Goal: Information Seeking & Learning: Learn about a topic

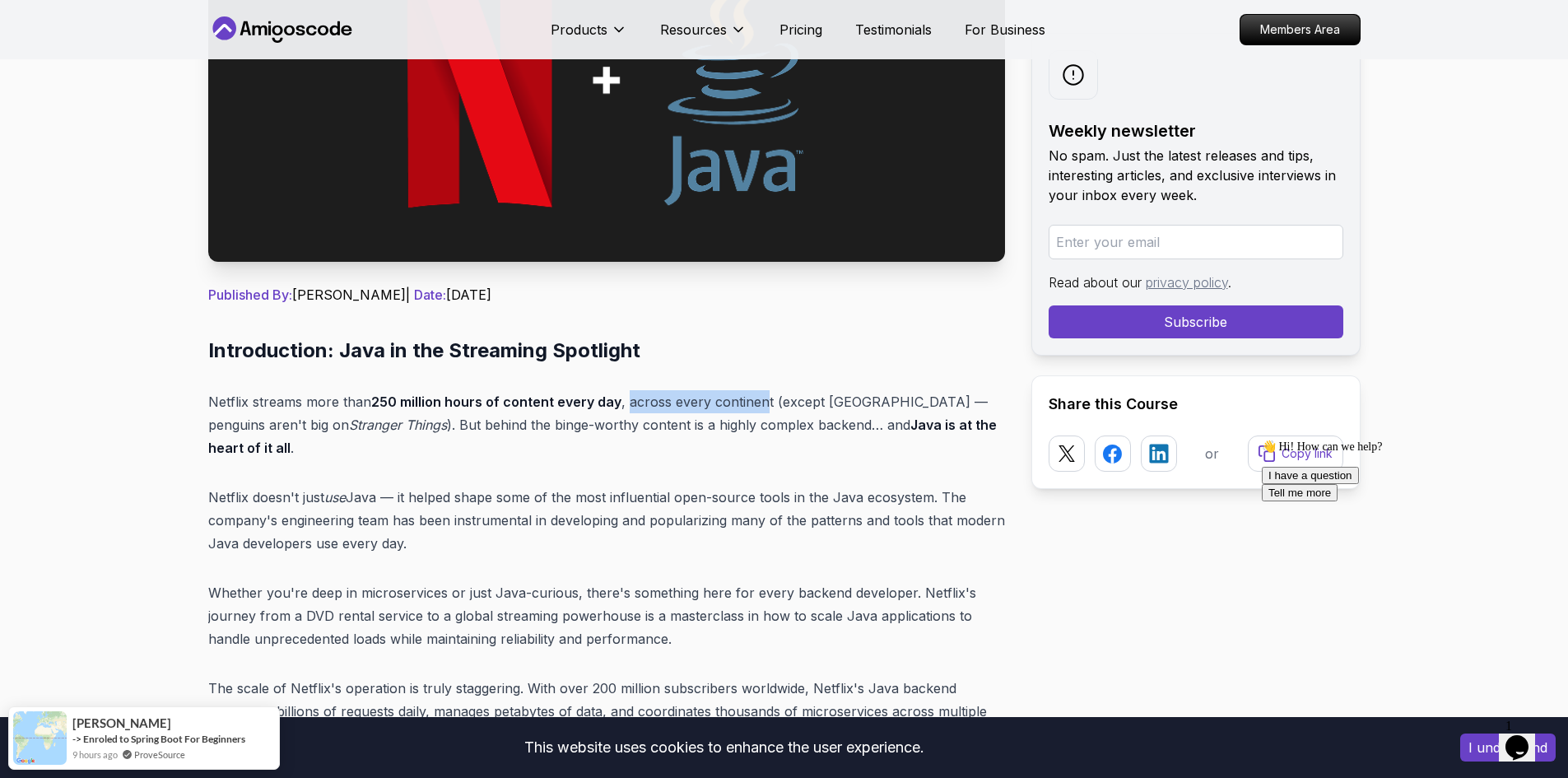
drag, startPoint x: 624, startPoint y: 402, endPoint x: 761, endPoint y: 405, distance: 137.0
click at [761, 405] on p "Netflix streams more than 250 million hours of content every day , across every…" at bounding box center [606, 424] width 797 height 69
copy p "across every continent"
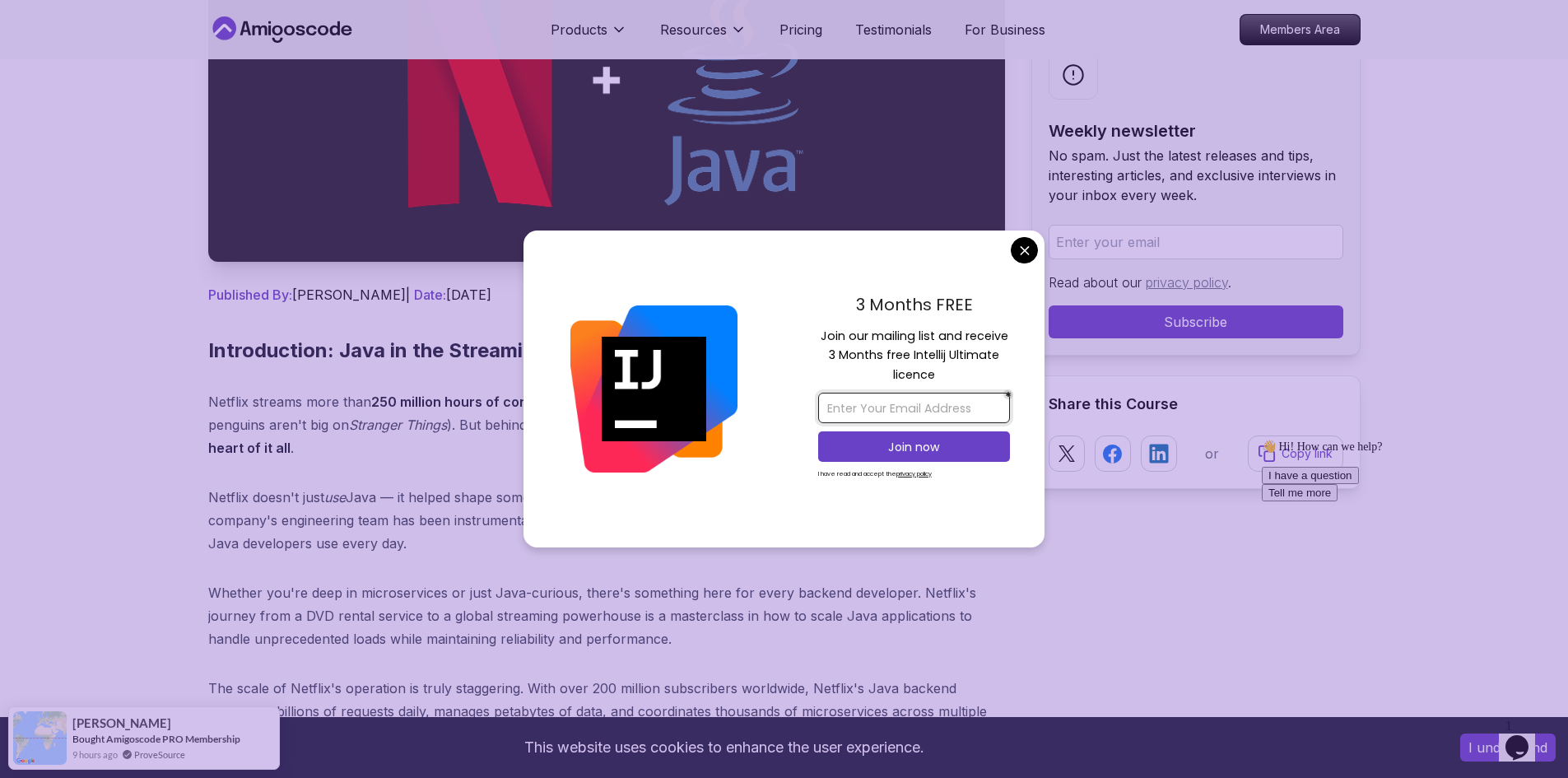
click at [967, 406] on input "email" at bounding box center [914, 407] width 192 height 30
click at [904, 412] on input "email" at bounding box center [914, 407] width 192 height 30
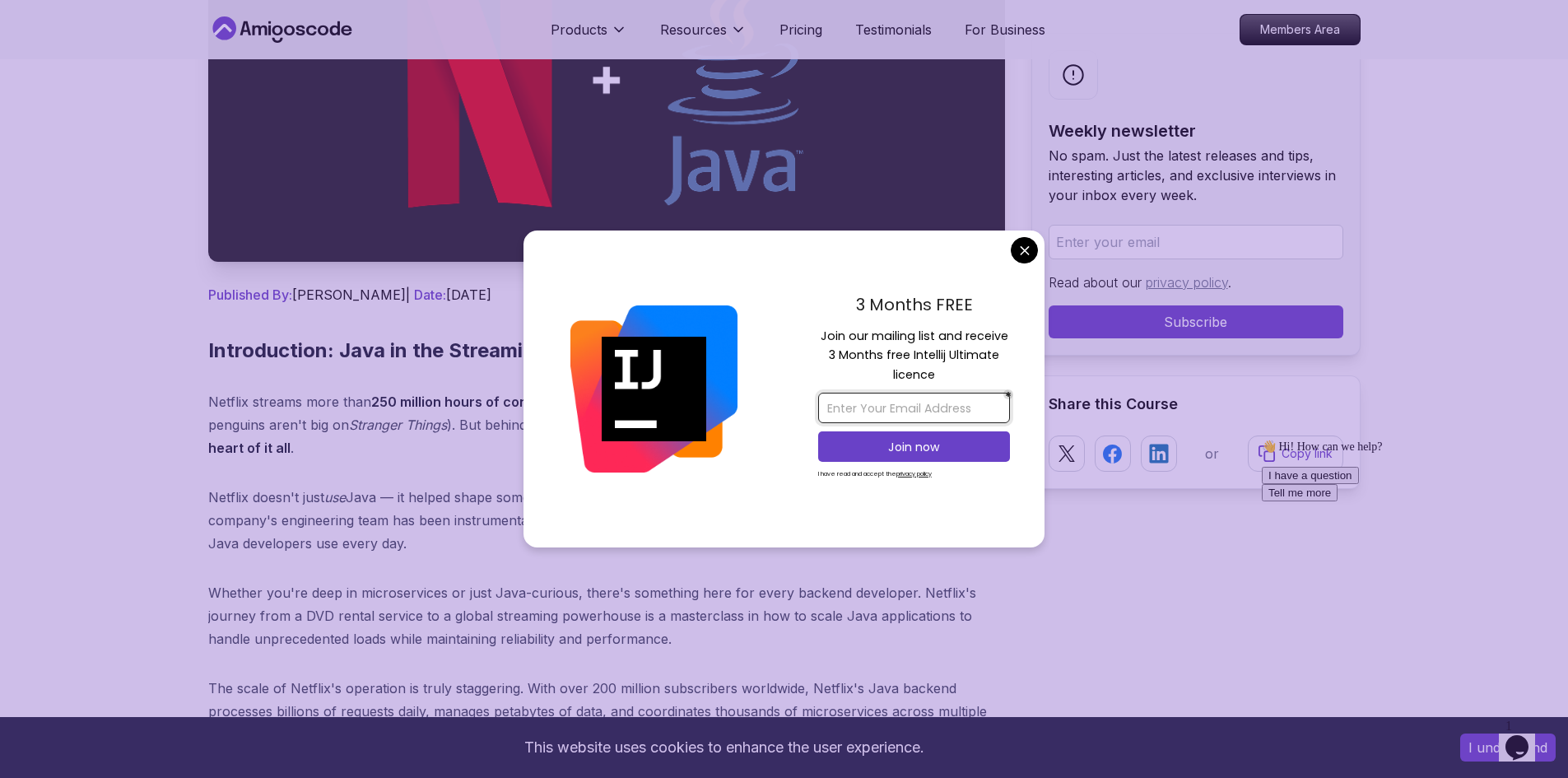
click at [930, 406] on input "email" at bounding box center [914, 407] width 192 height 30
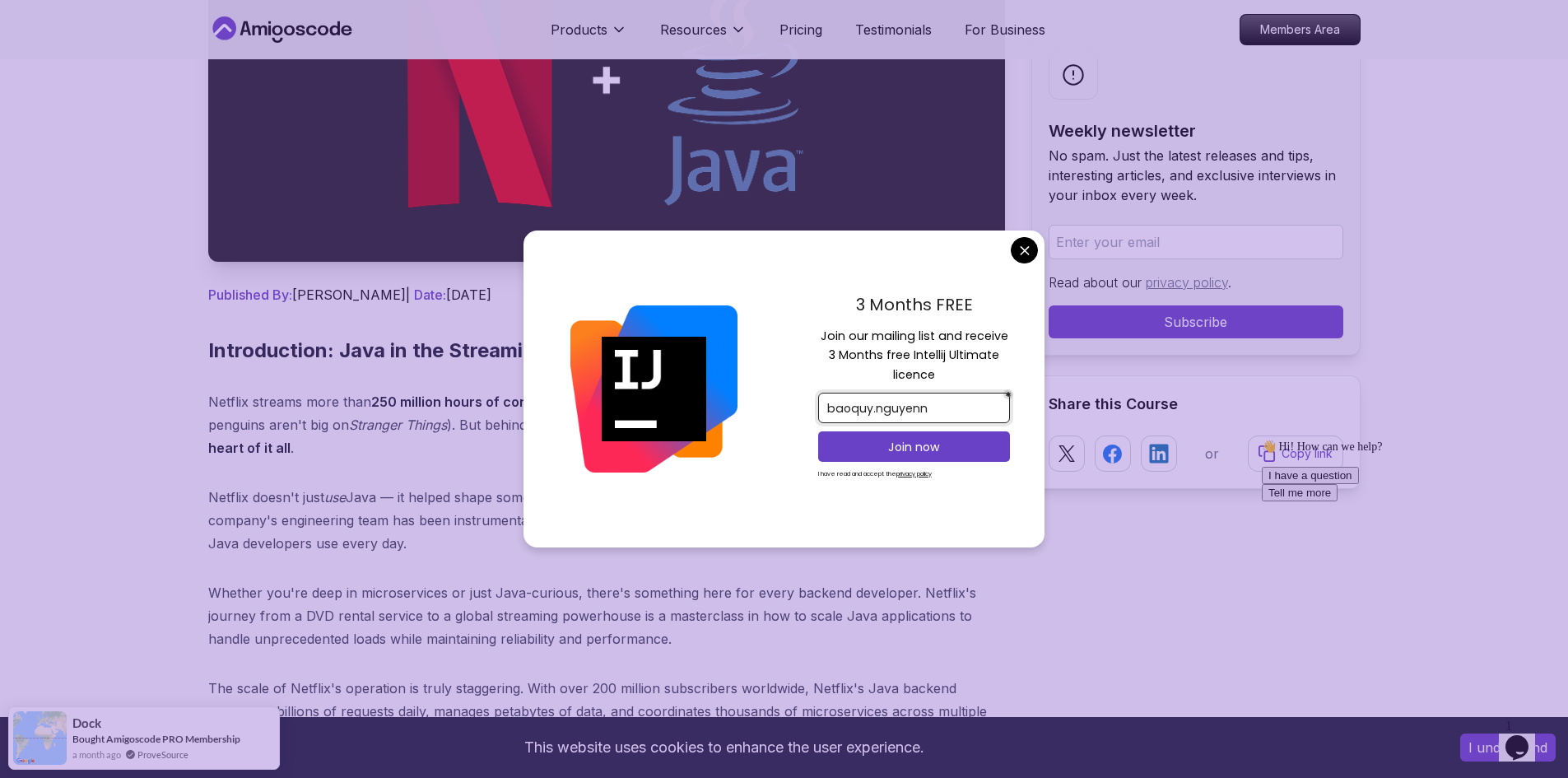
click at [939, 401] on input "baoquy.nguyenn" at bounding box center [914, 407] width 192 height 30
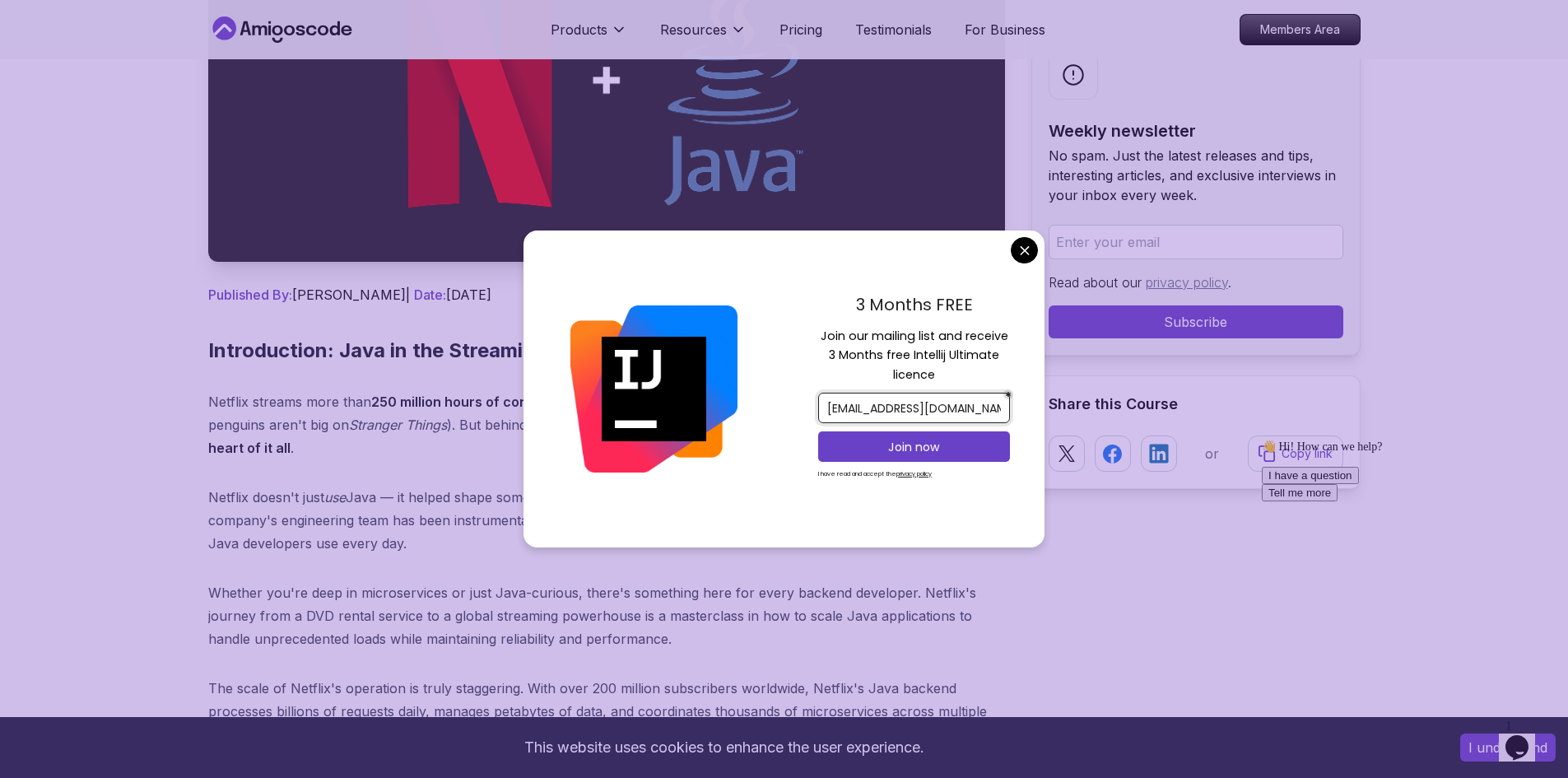
type input "[EMAIL_ADDRESS][DOMAIN_NAME]"
click at [930, 447] on p "Join now" at bounding box center [914, 447] width 155 height 17
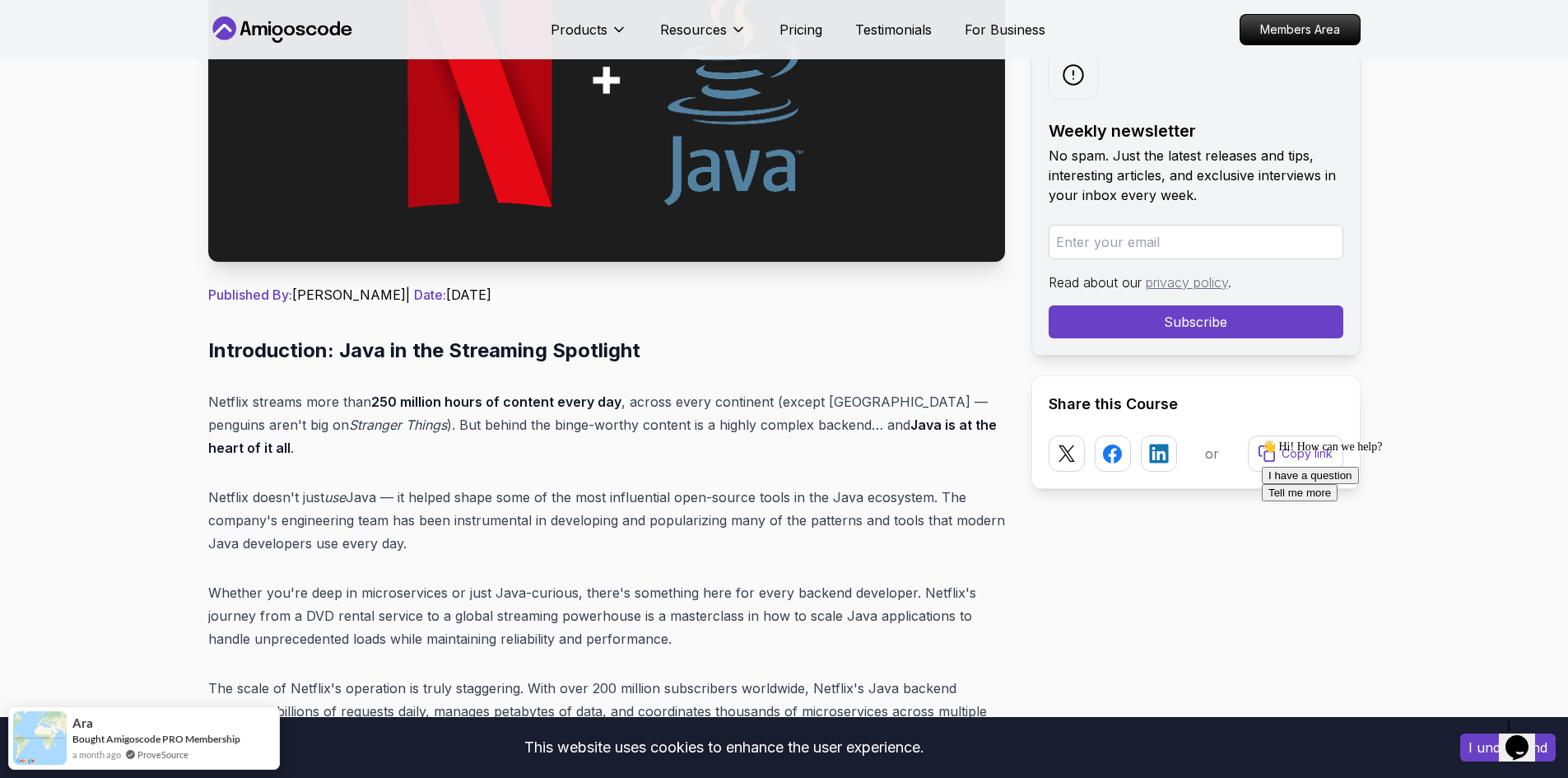
click at [689, 412] on p "Netflix streams more than 250 million hours of content every day , across every…" at bounding box center [606, 424] width 797 height 69
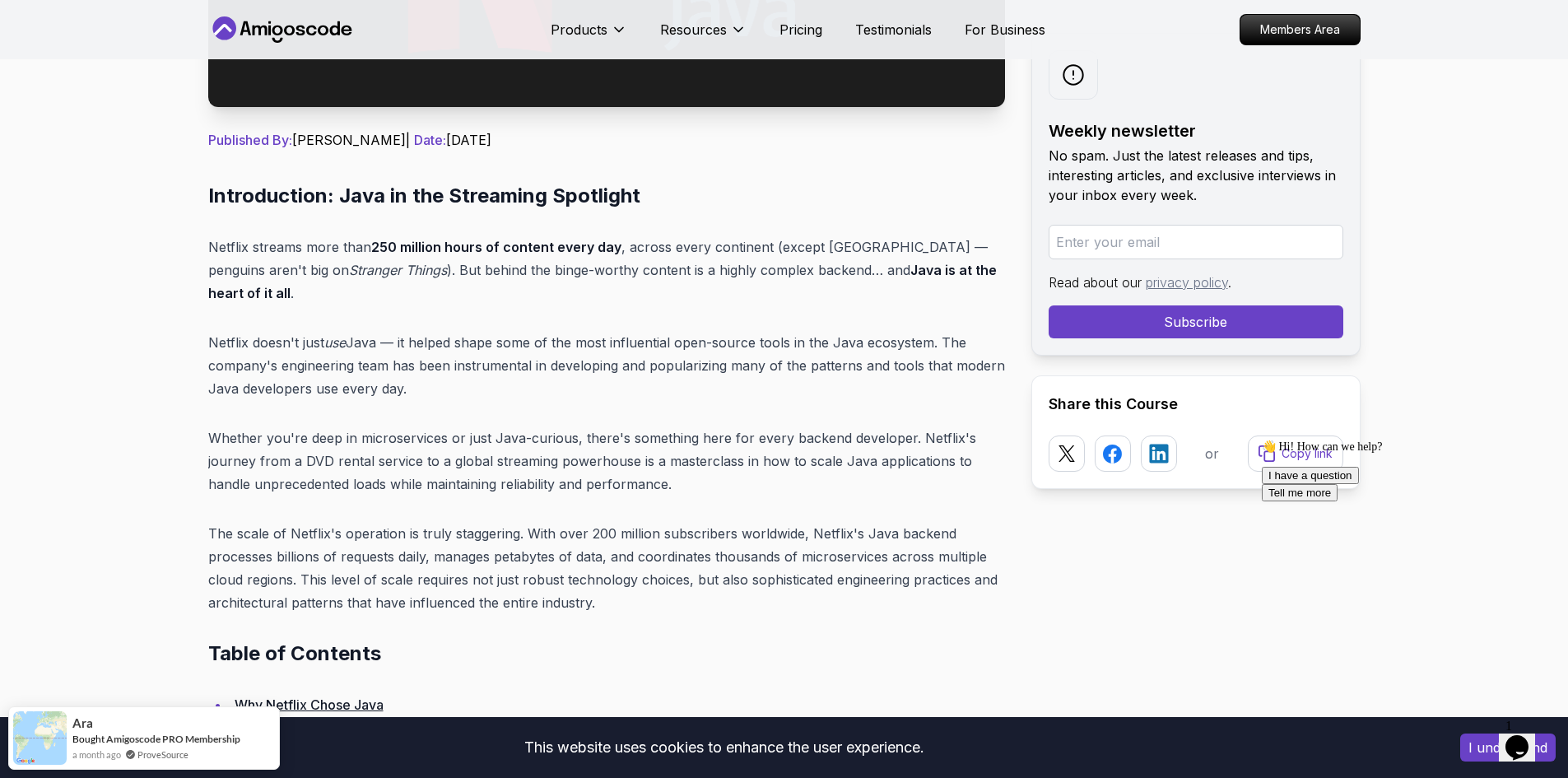
scroll to position [577, 0]
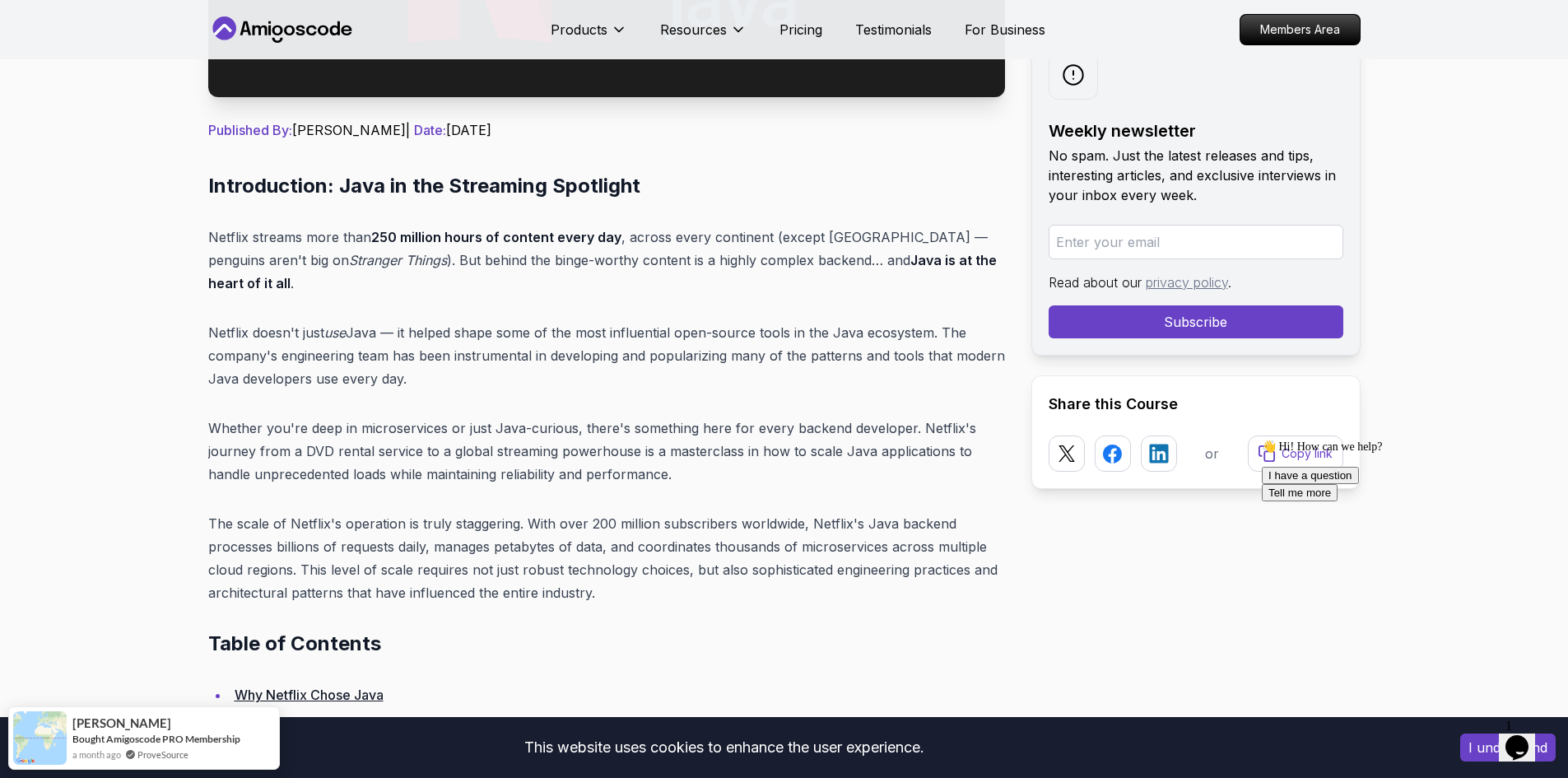
click at [712, 325] on p "Netflix doesn't just use Java — it helped shape some of the most influential op…" at bounding box center [606, 355] width 797 height 69
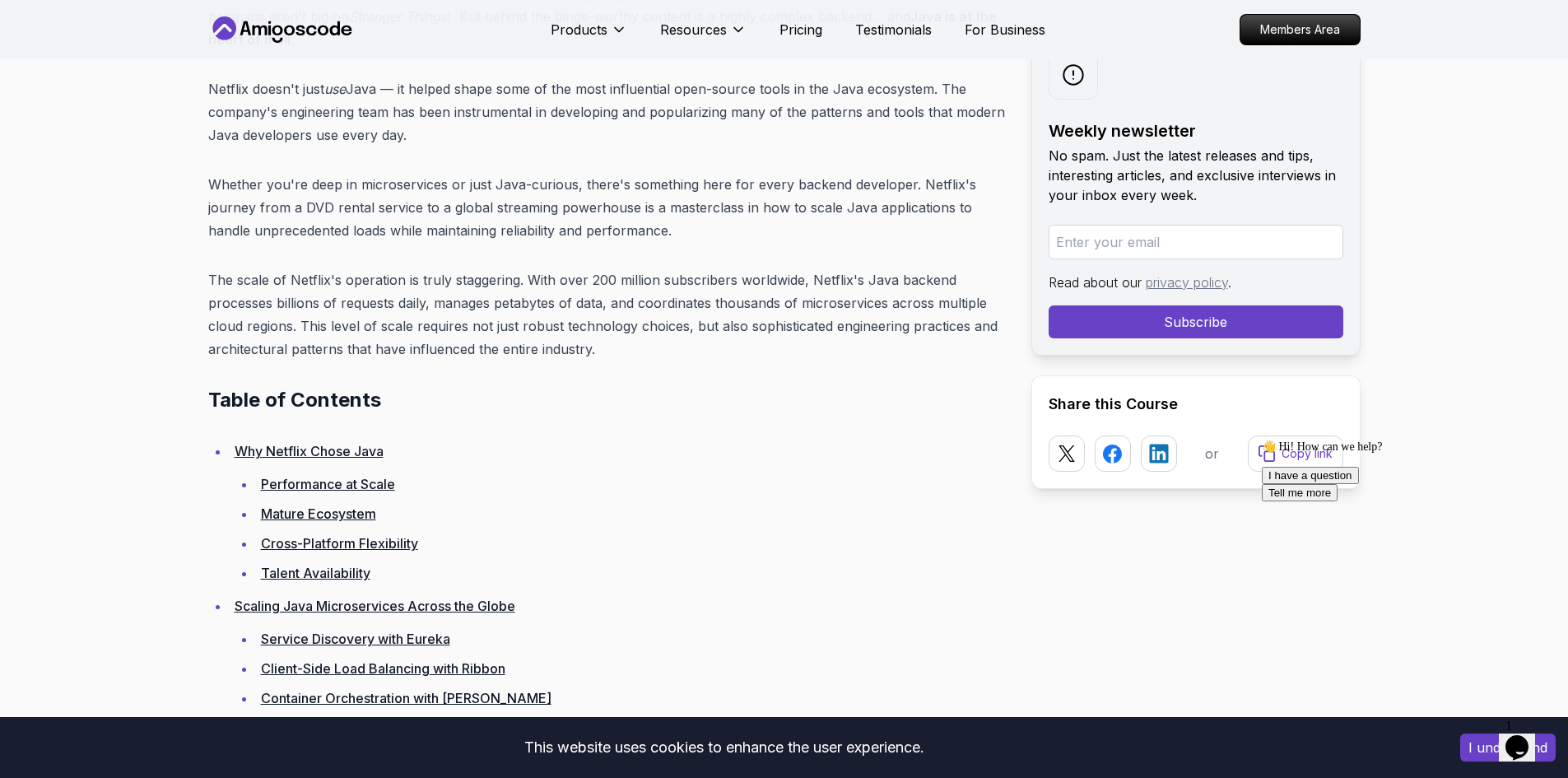
scroll to position [906, 0]
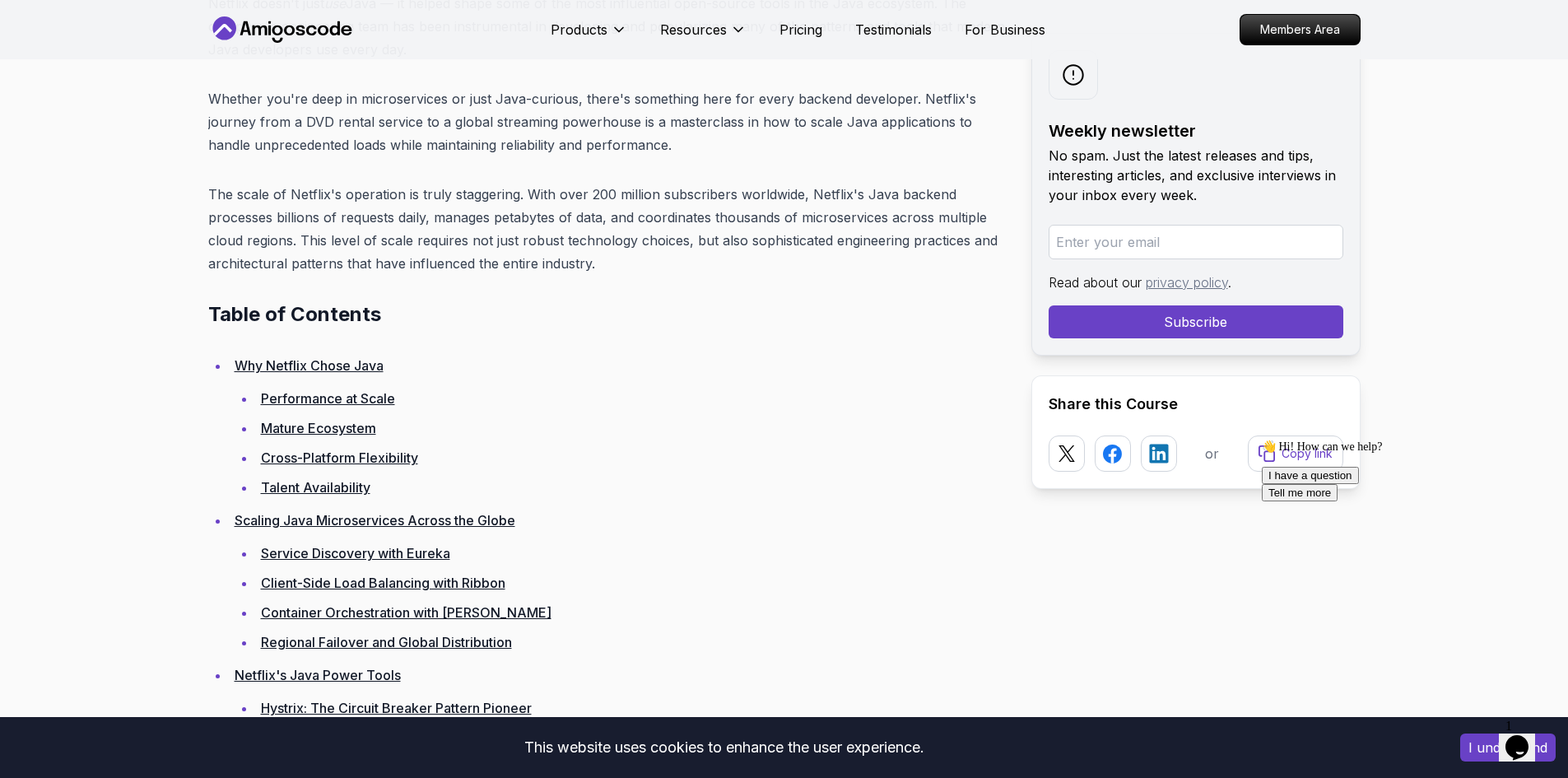
click at [294, 420] on link "Mature Ecosystem" at bounding box center [318, 429] width 115 height 17
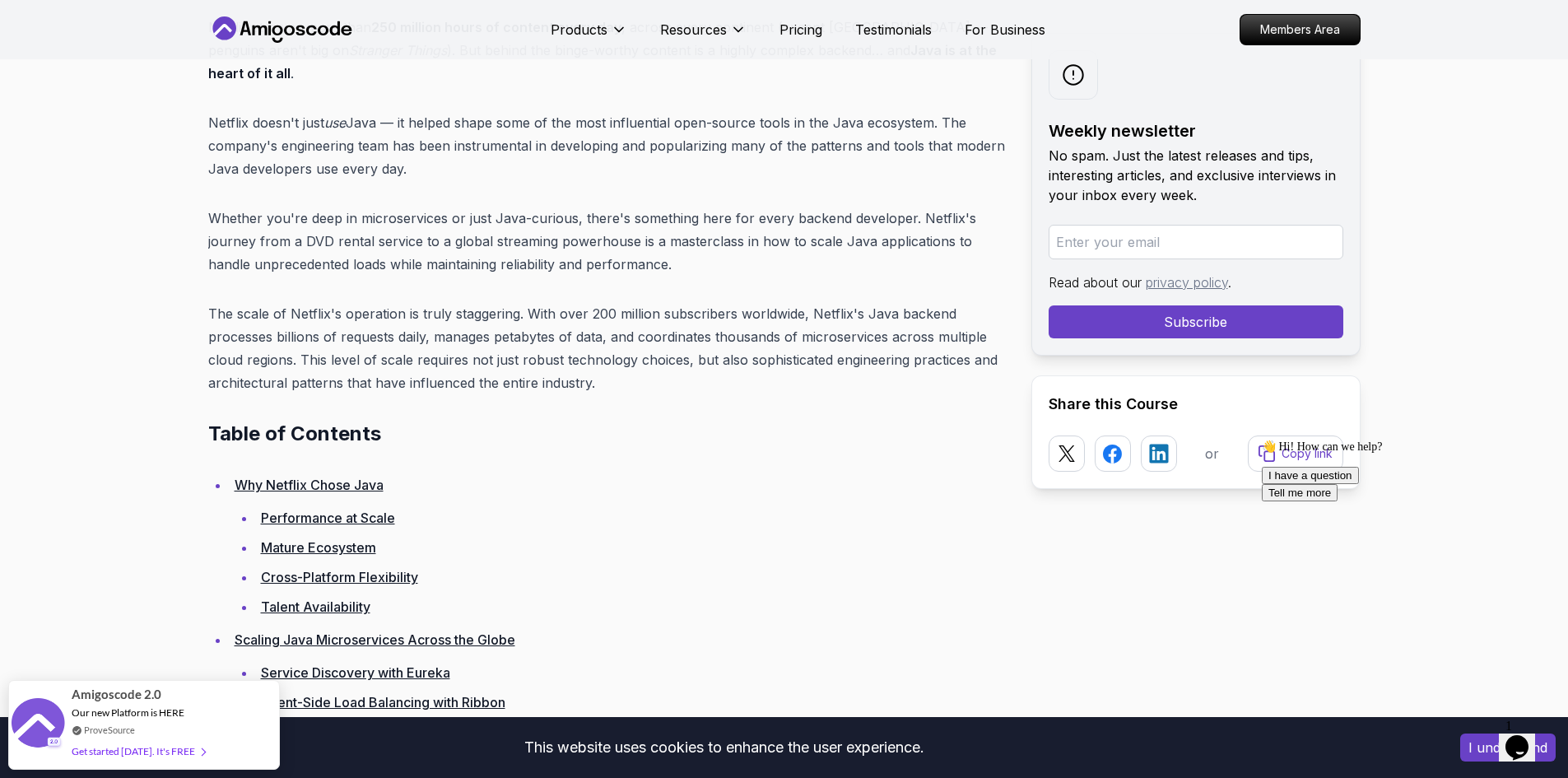
scroll to position [1095, 0]
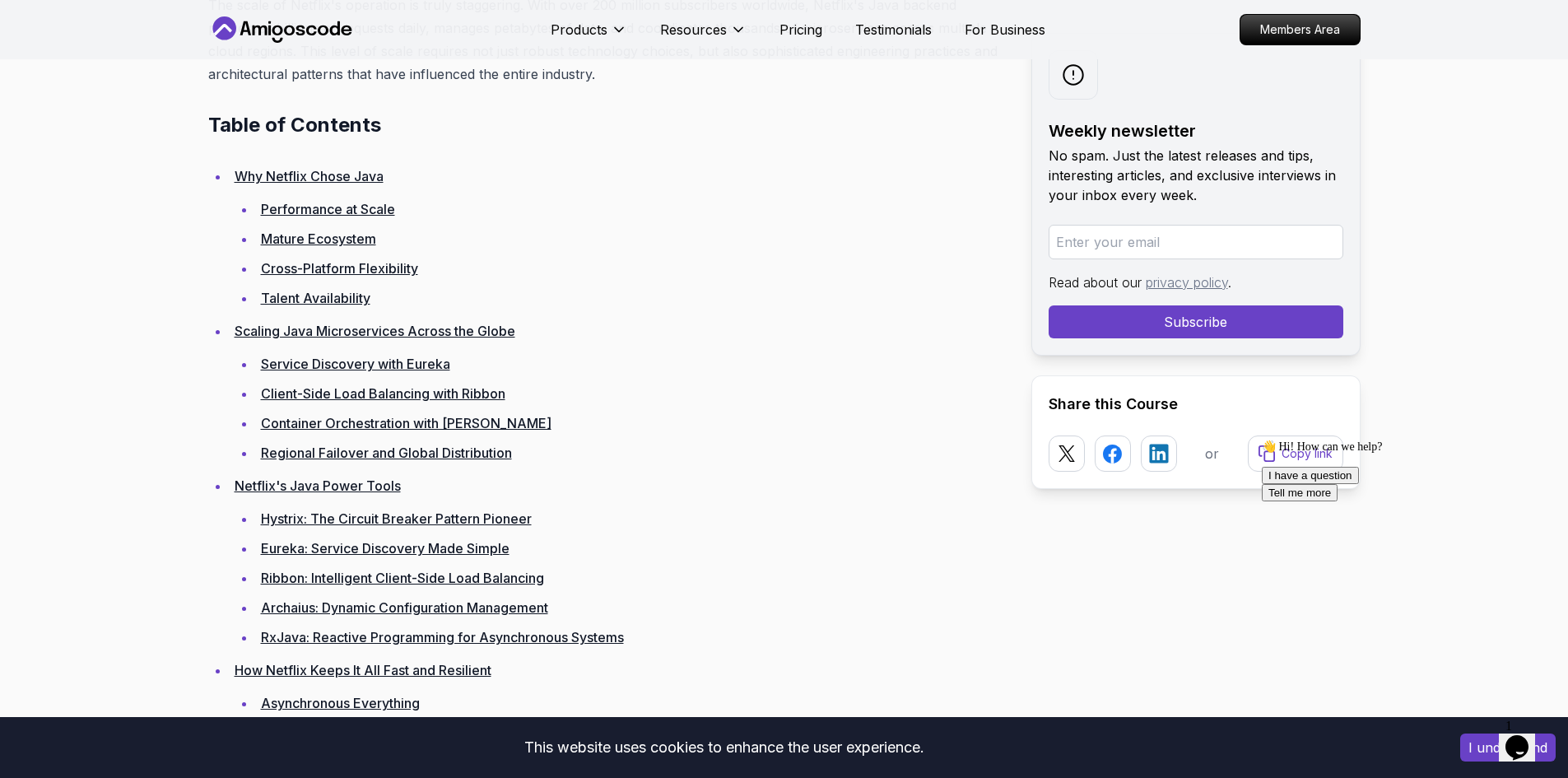
click at [762, 227] on li "Mature Ecosystem" at bounding box center [630, 238] width 750 height 23
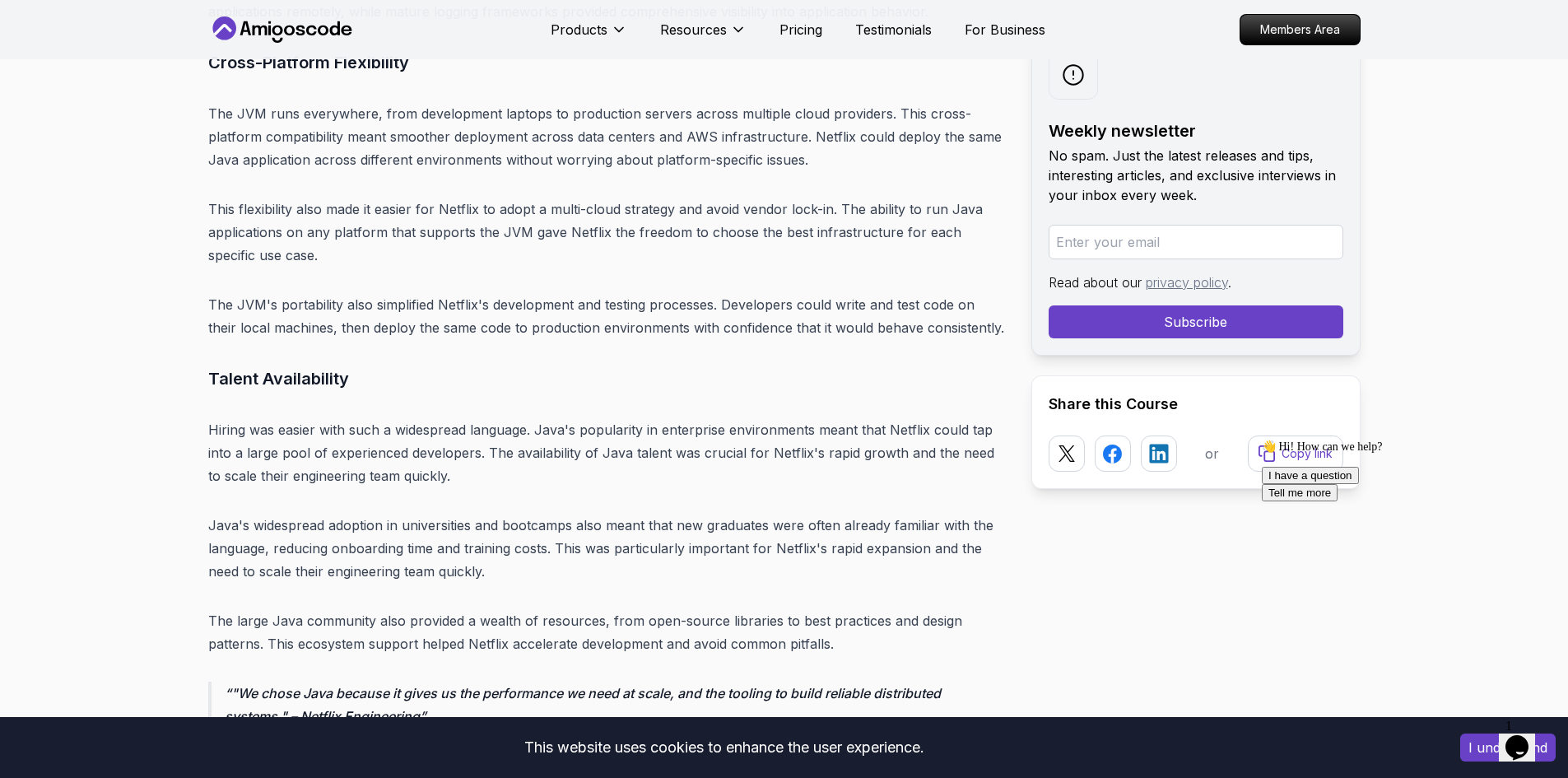
scroll to position [3318, 0]
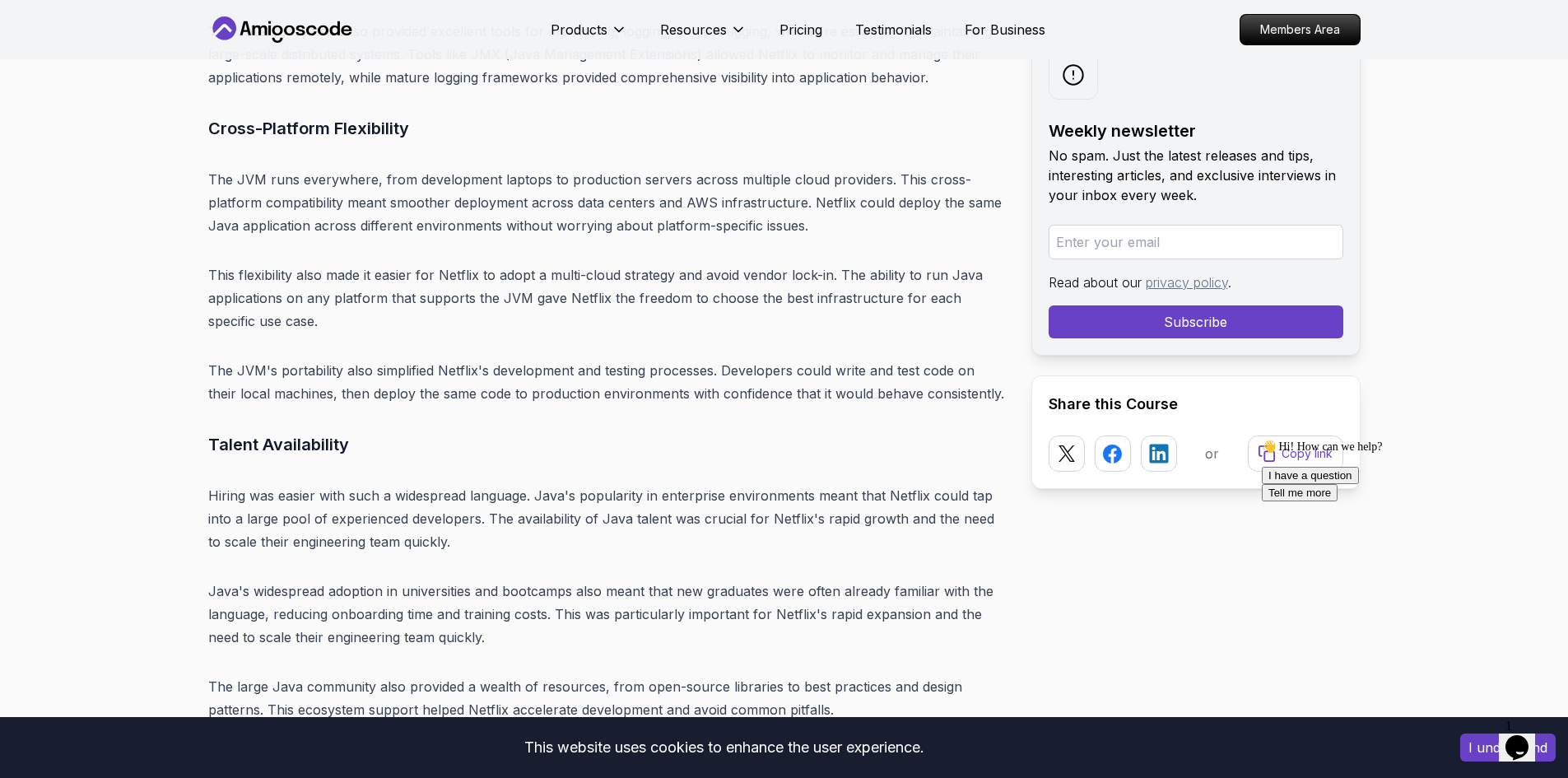
click at [486, 359] on p "The JVM's portability also simplified Netflix's development and testing process…" at bounding box center [606, 382] width 797 height 46
